Goal: Task Accomplishment & Management: Complete application form

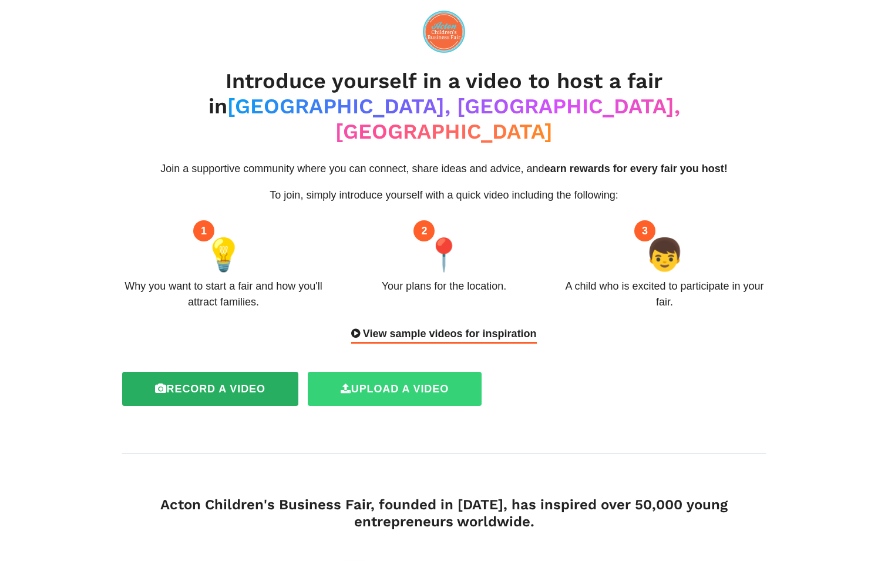
click at [374, 372] on label "Upload a video" at bounding box center [395, 389] width 174 height 34
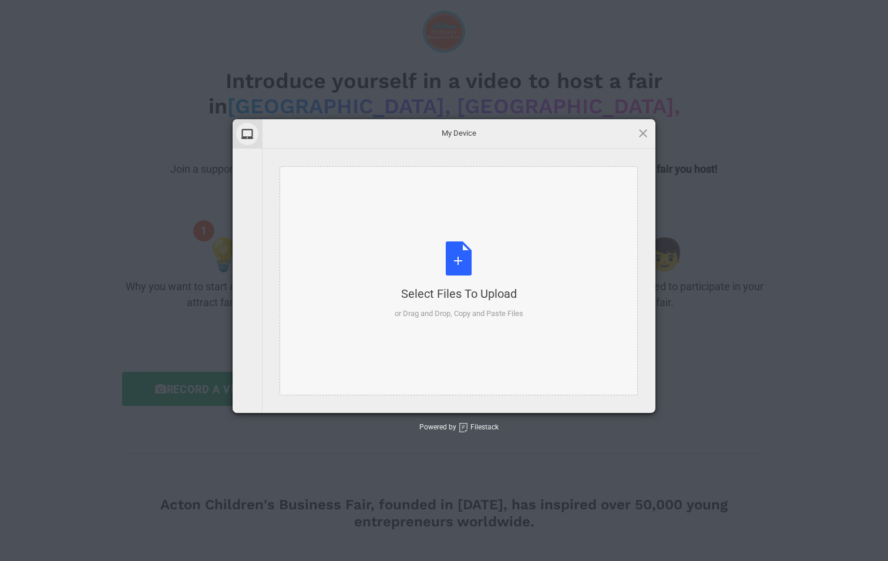
click at [461, 261] on div "Select Files to Upload or Drag and Drop, Copy and Paste Files" at bounding box center [459, 280] width 129 height 78
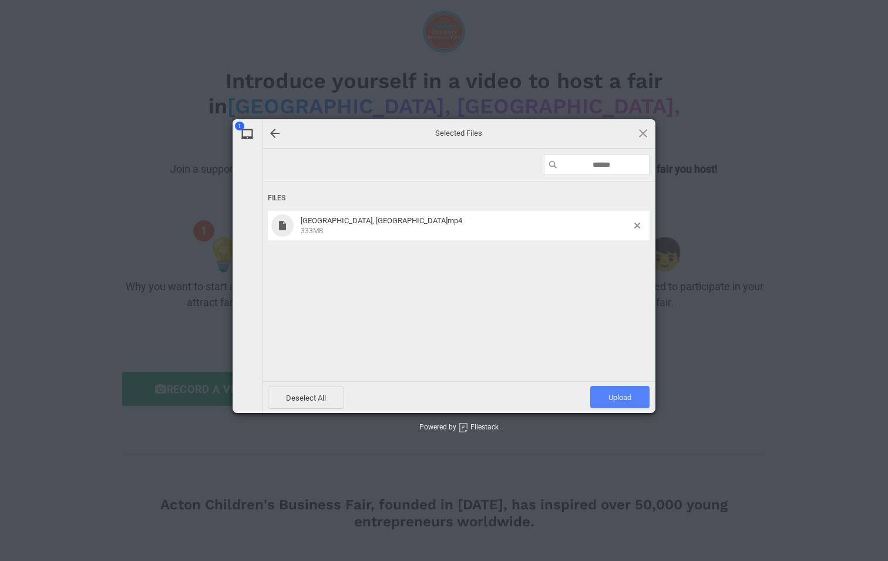
click at [631, 396] on span "Upload 1" at bounding box center [619, 397] width 23 height 9
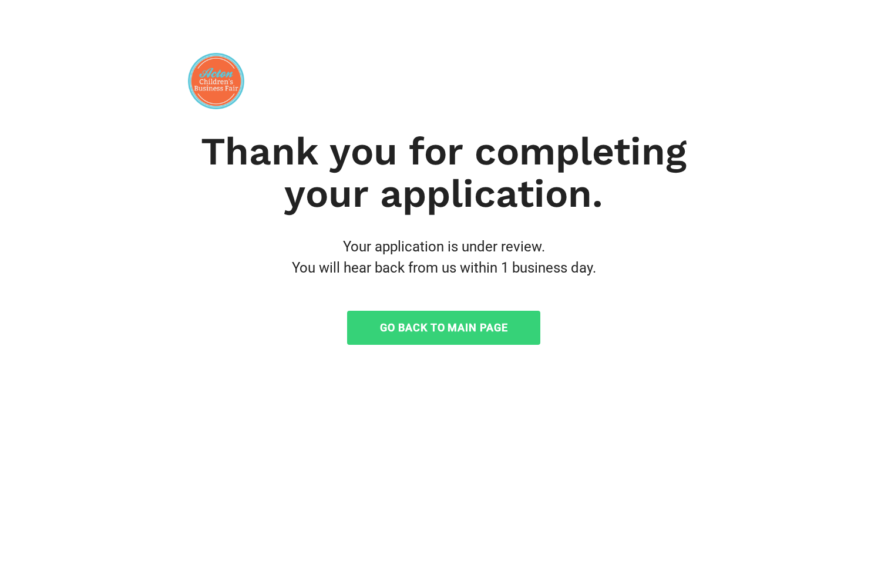
click at [443, 329] on link "Go Back to Main Page" at bounding box center [443, 328] width 193 height 34
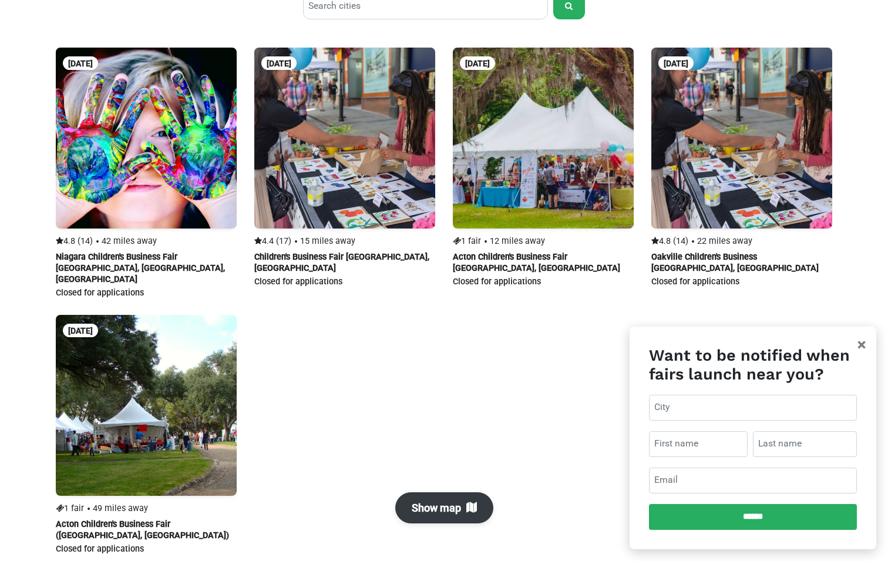
scroll to position [689, 0]
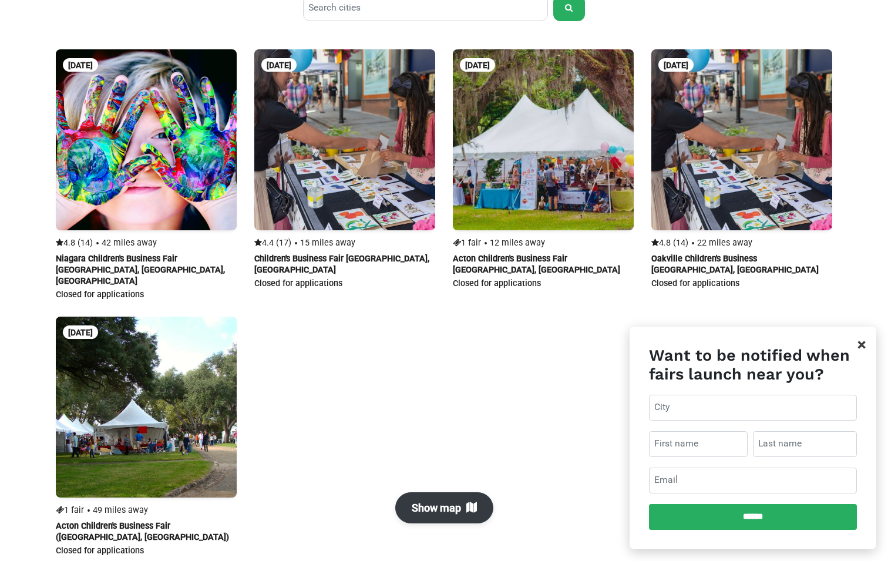
click at [861, 345] on span "×" at bounding box center [861, 344] width 8 height 19
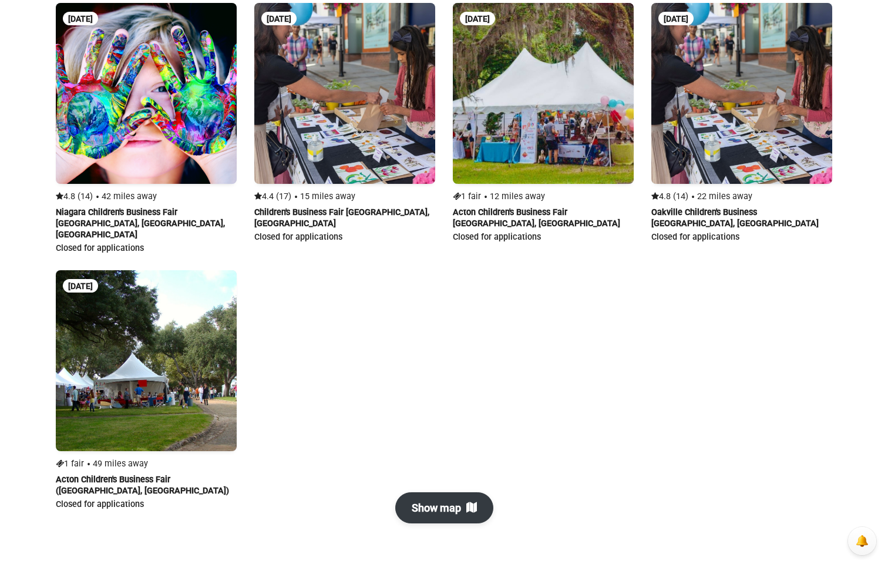
scroll to position [748, 0]
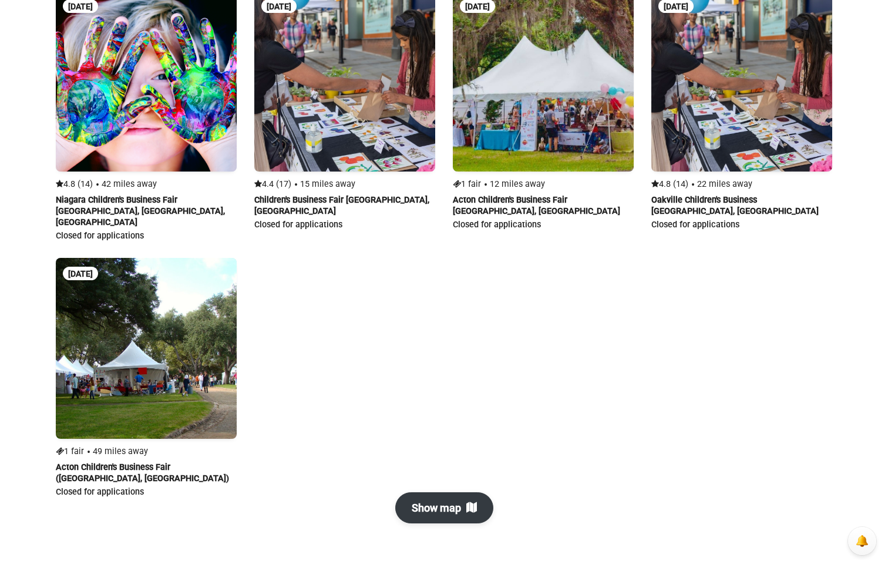
click at [283, 188] on link at bounding box center [344, 111] width 181 height 240
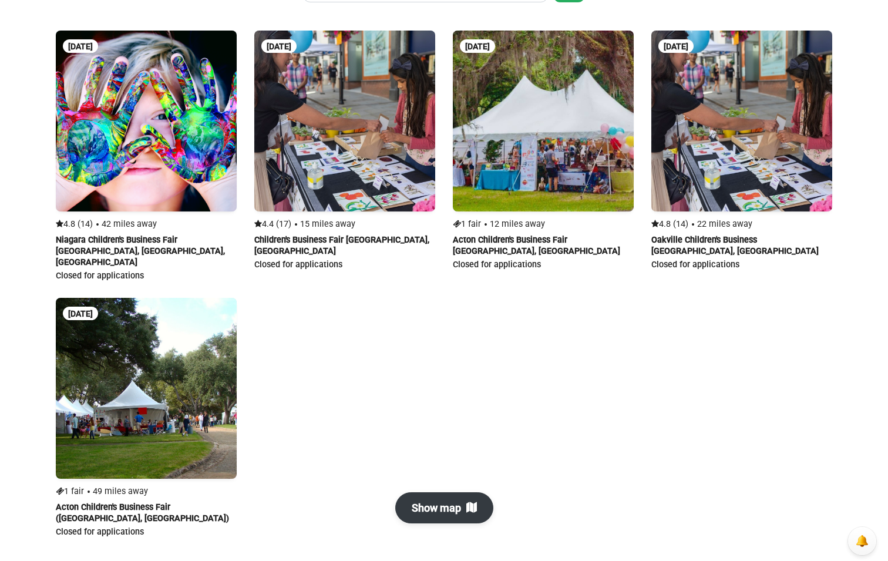
scroll to position [708, 0]
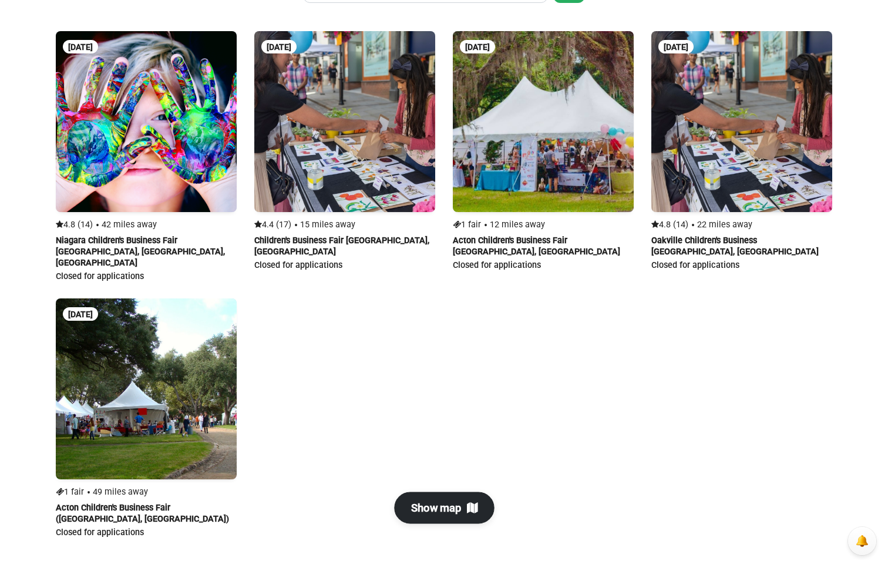
click at [431, 506] on button "Show map" at bounding box center [444, 508] width 100 height 32
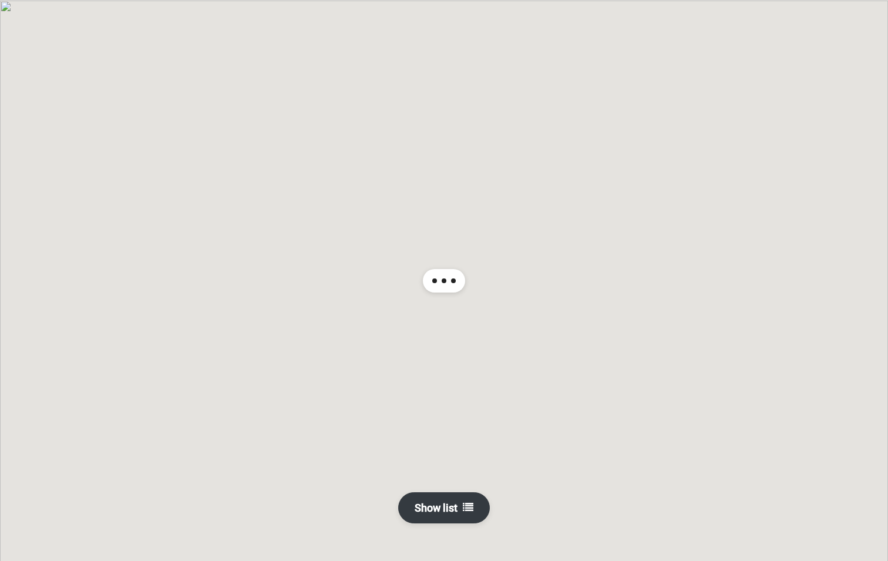
scroll to position [685, 0]
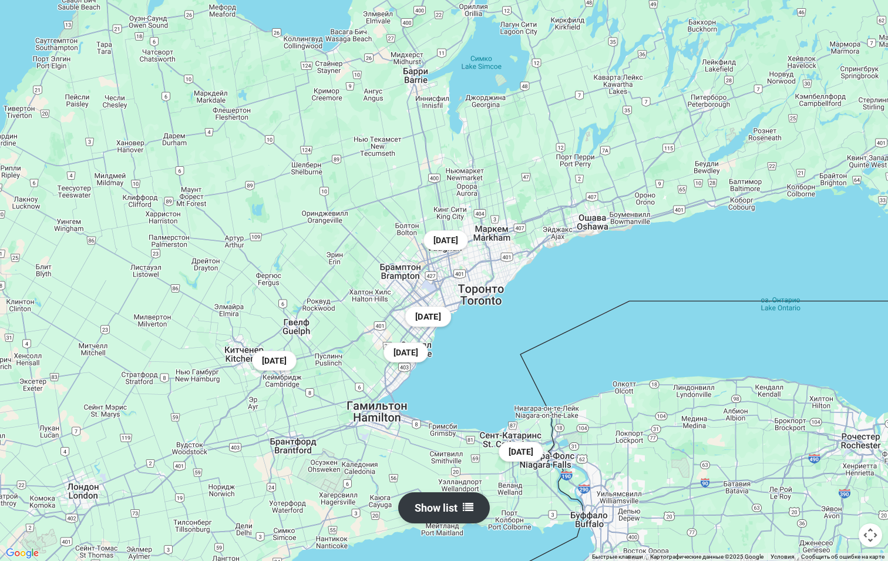
click at [430, 317] on div "[DATE]" at bounding box center [428, 315] width 46 height 21
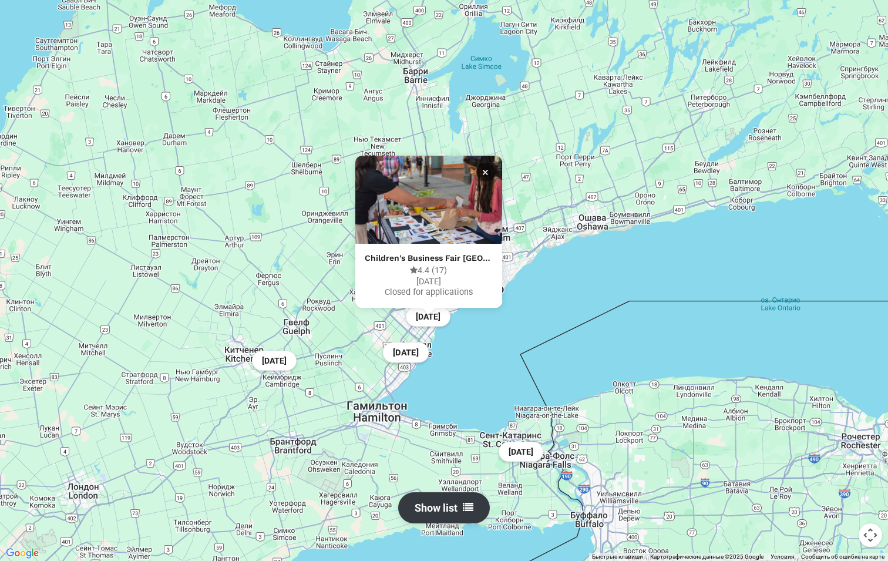
click at [423, 356] on div "[DATE]" at bounding box center [405, 352] width 46 height 21
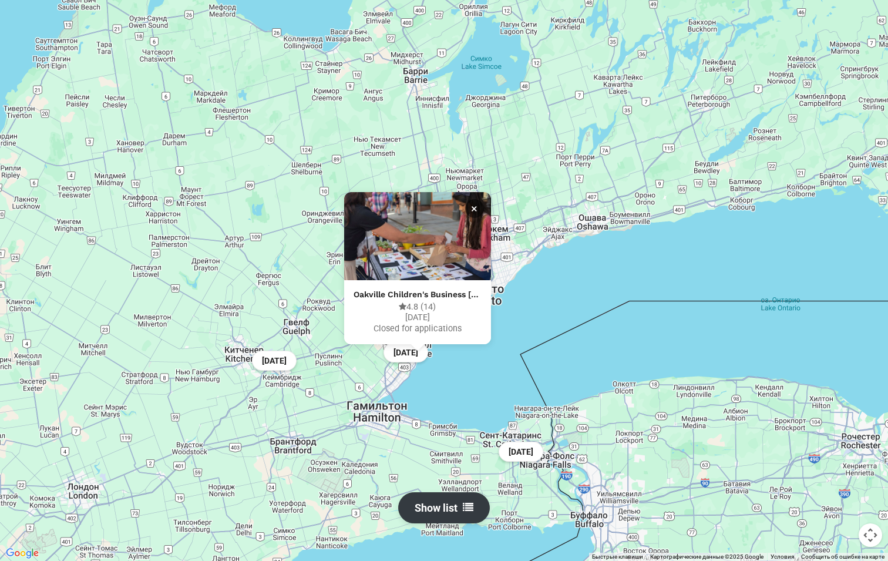
click at [537, 220] on div "[DATE] Nov [DATE] [DATE], [DATE], 2026 × Niagara Children's Business Fair [GEOG…" at bounding box center [444, 280] width 888 height 561
